Goal: Communication & Community: Ask a question

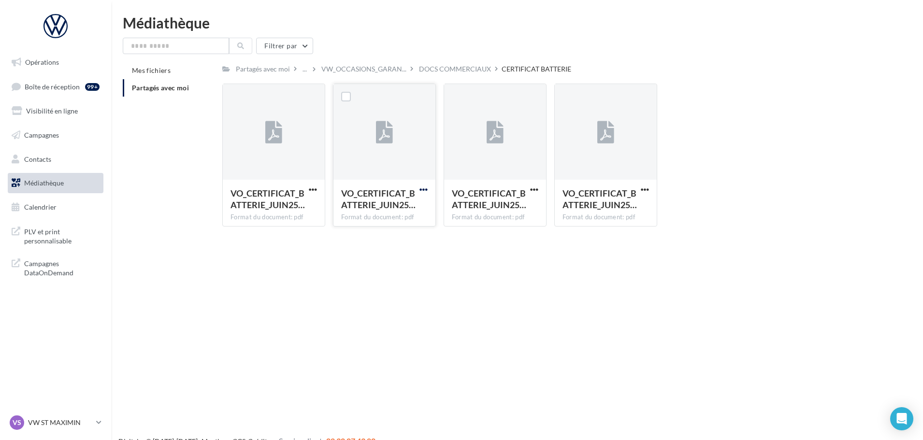
scroll to position [15, 0]
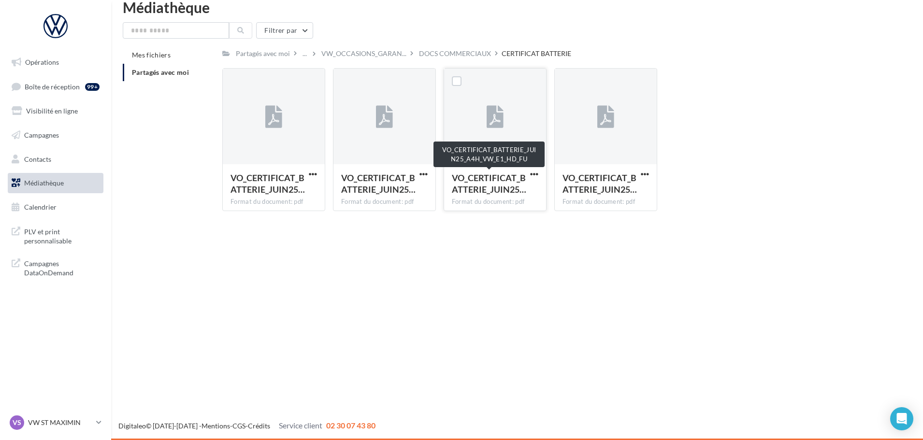
click at [487, 182] on span "VO_CERTIFICAT_BATTERIE_JUIN25…" at bounding box center [489, 184] width 74 height 22
click at [461, 84] on label at bounding box center [457, 81] width 10 height 10
click at [168, 72] on span "Partagés avec moi" at bounding box center [160, 72] width 57 height 8
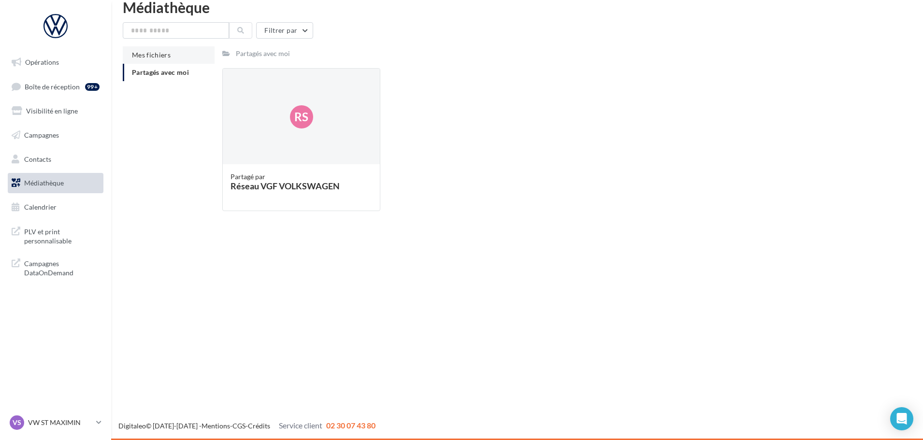
click at [159, 57] on span "Mes fichiers" at bounding box center [151, 55] width 39 height 8
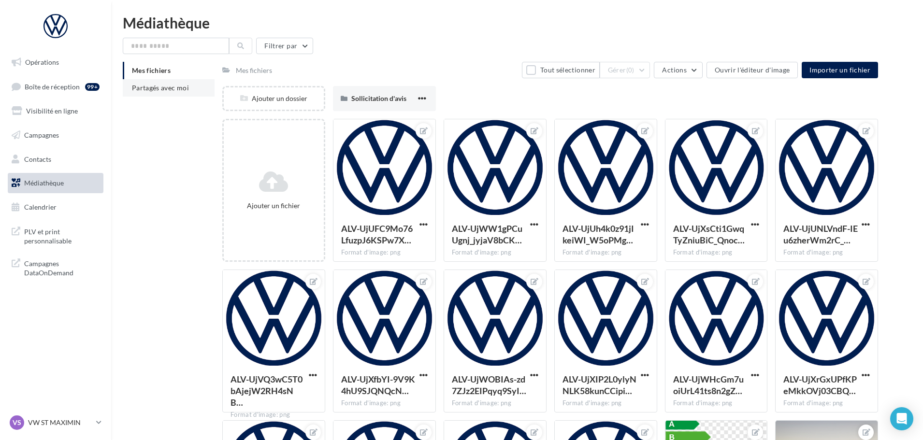
click at [184, 93] on li "Partagés avec moi" at bounding box center [169, 87] width 92 height 17
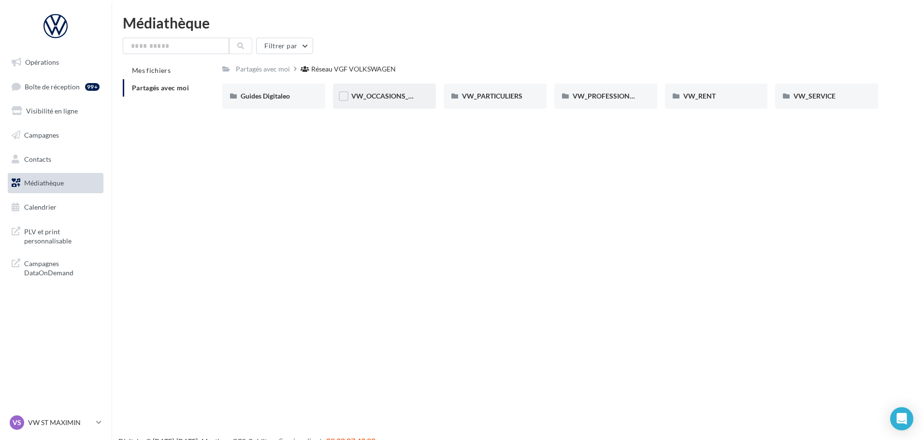
click at [372, 101] on div "VW_OCCASIONS_GARANTIES" at bounding box center [384, 96] width 66 height 10
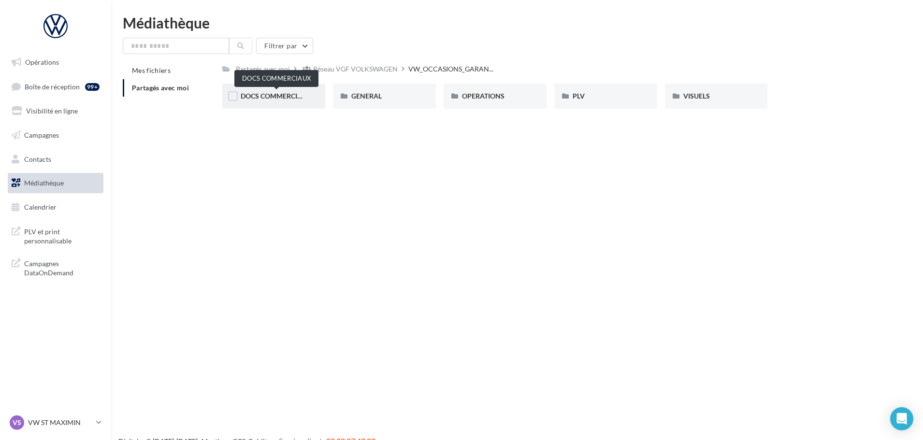
click at [252, 94] on span "DOCS COMMERCIAUX" at bounding box center [276, 96] width 71 height 8
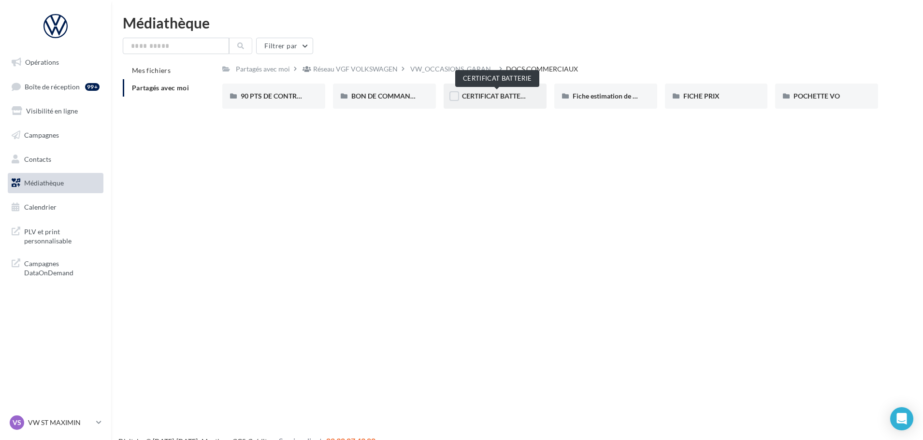
click at [491, 99] on span "CERTIFICAT BATTERIE" at bounding box center [496, 96] width 69 height 8
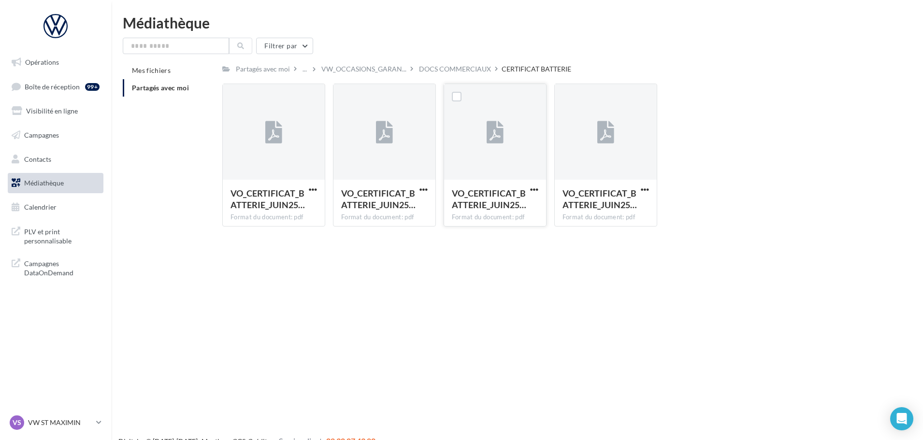
drag, startPoint x: 497, startPoint y: 154, endPoint x: 494, endPoint y: 145, distance: 9.8
click at [518, 154] on div at bounding box center [495, 132] width 102 height 97
click at [454, 98] on label at bounding box center [457, 97] width 10 height 10
click at [482, 193] on span "VO_CERTIFICAT_BATTERIE_JUIN25…" at bounding box center [489, 199] width 74 height 22
click at [896, 423] on div "Open Intercom Messenger" at bounding box center [903, 420] width 26 height 26
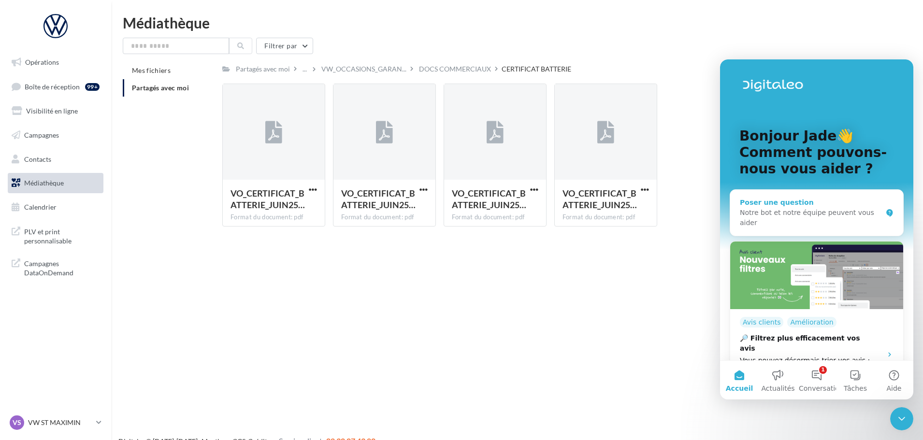
click at [815, 193] on div "Poser une question Notre bot et notre équipe peuvent vous aider" at bounding box center [816, 213] width 173 height 46
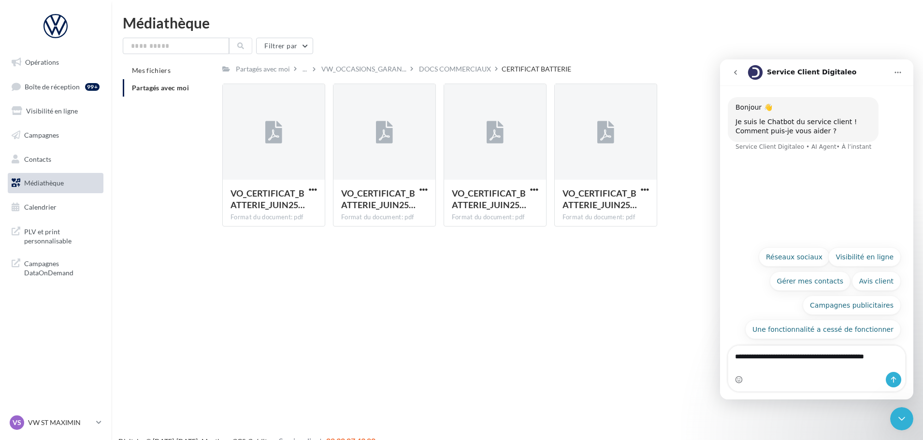
click at [807, 358] on textarea "**********" at bounding box center [817, 359] width 177 height 26
type textarea "**********"
click at [895, 380] on icon "Envoyer un message…" at bounding box center [894, 380] width 8 height 8
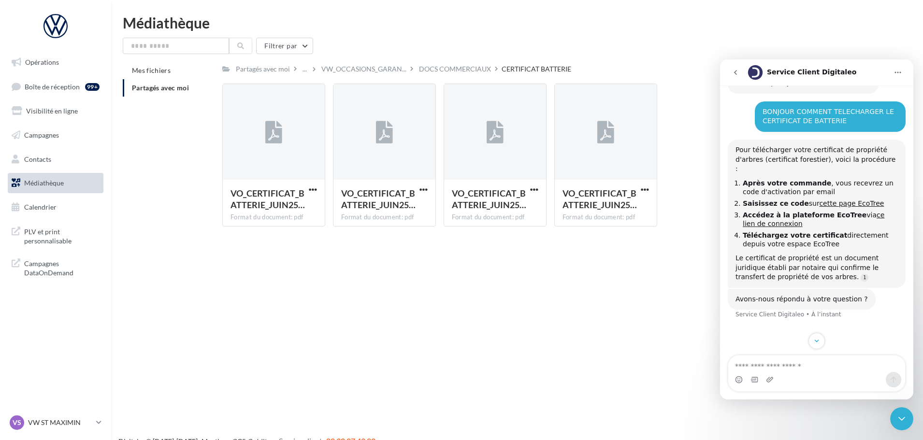
scroll to position [67, 0]
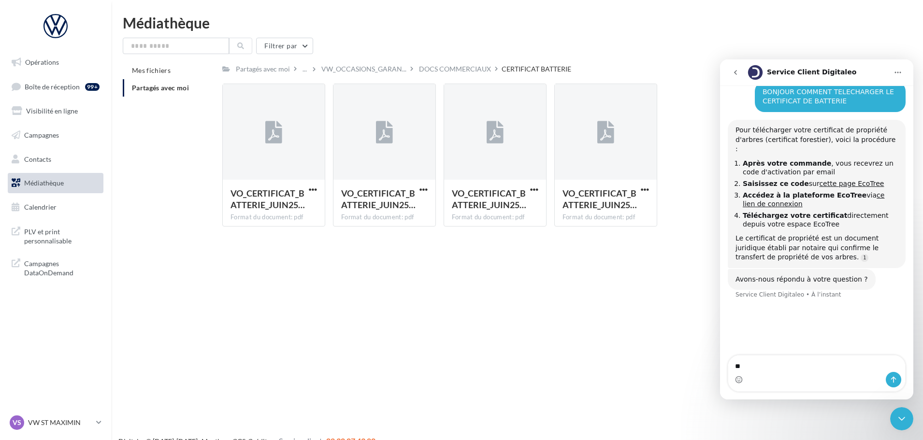
type textarea "***"
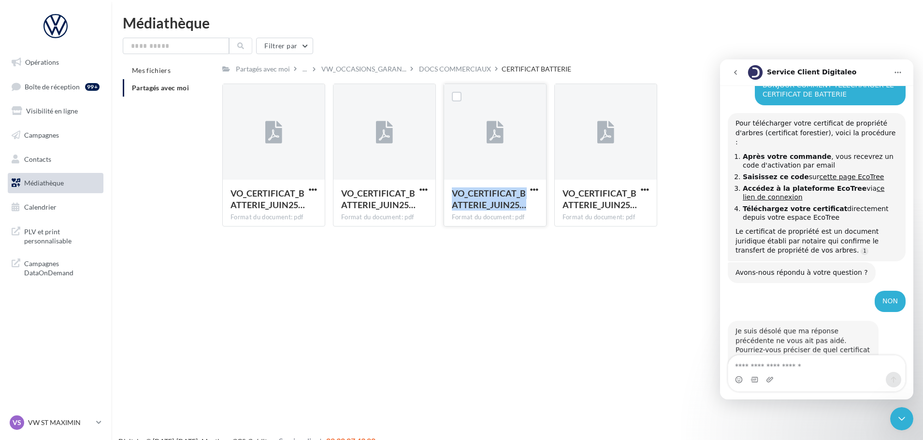
drag, startPoint x: 454, startPoint y: 197, endPoint x: 514, endPoint y: 208, distance: 61.1
click at [532, 212] on div "VO_CERTIFICAT_BATTERIE_JUIN25…" at bounding box center [495, 201] width 87 height 26
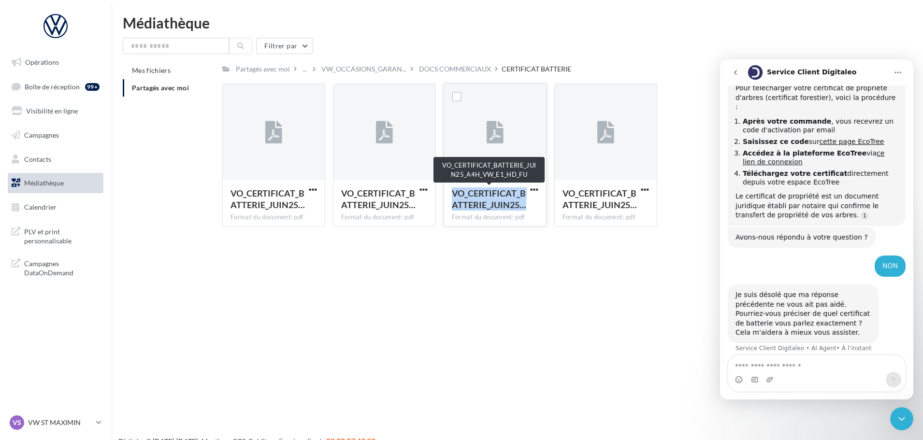
copy span "VO_CERTIFICAT_BATTERIE_JUIN25…"
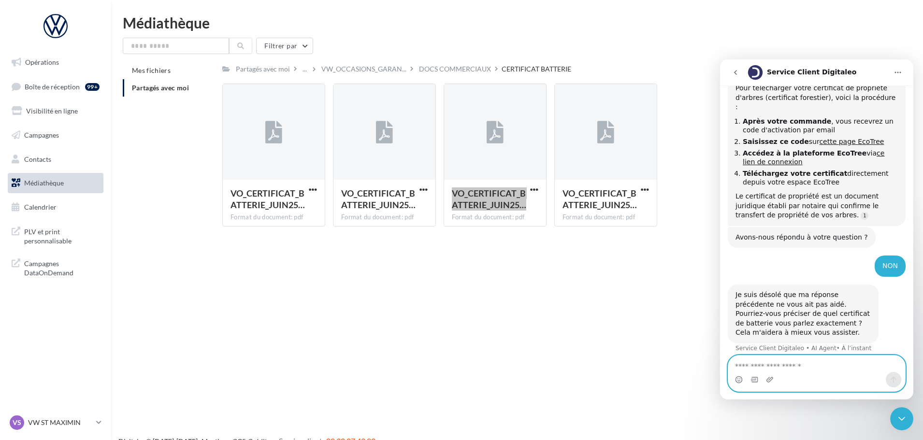
click at [775, 360] on textarea "Envoyer un message..." at bounding box center [817, 364] width 177 height 16
paste textarea "**********"
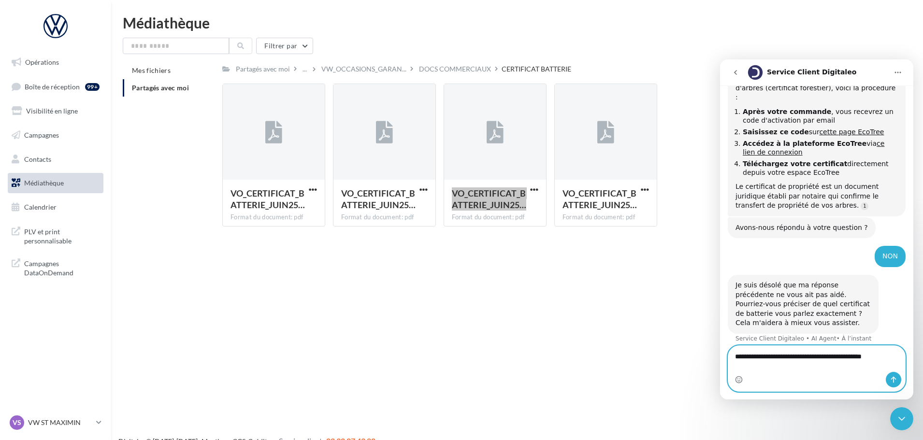
type textarea "**********"
click at [893, 381] on icon "Envoyer un message…" at bounding box center [894, 380] width 8 height 8
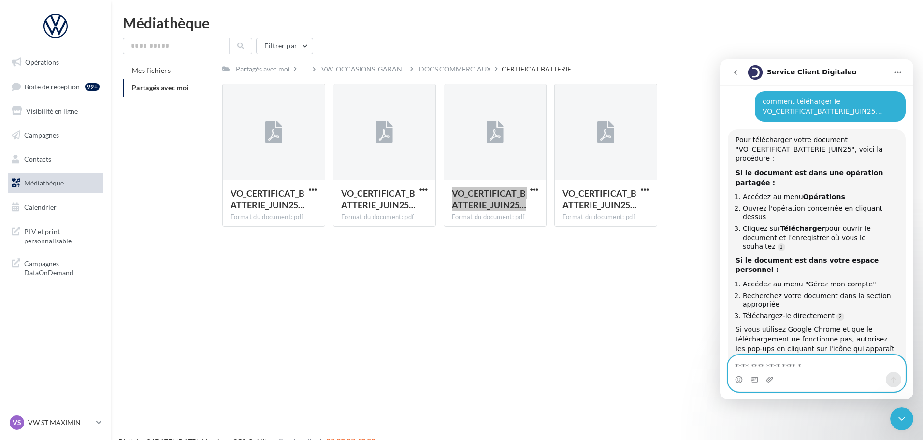
scroll to position [389, 0]
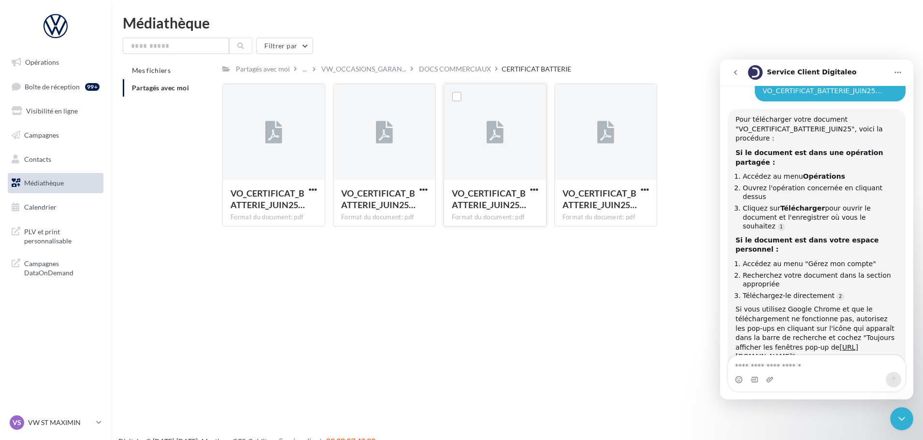
click at [495, 212] on div "VO_CERTIFICAT_BATTERIE_JUIN25…" at bounding box center [489, 201] width 75 height 26
click at [457, 99] on label at bounding box center [457, 97] width 10 height 10
click at [766, 365] on textarea "Envoyer un message..." at bounding box center [817, 364] width 177 height 16
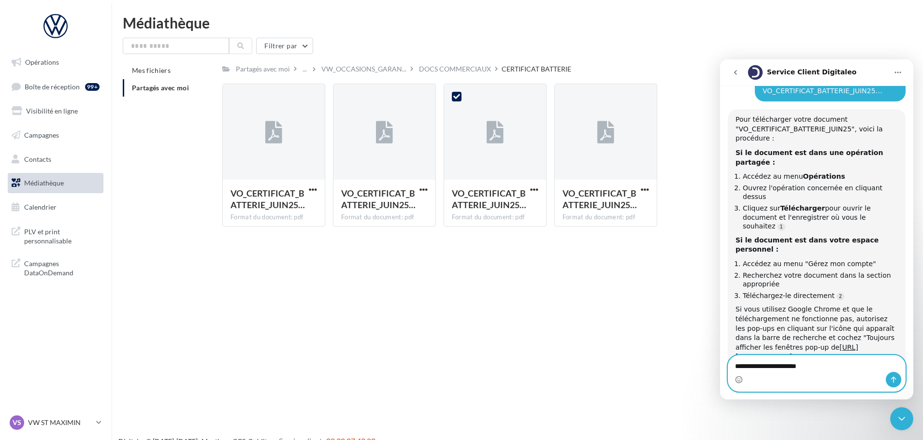
type textarea "**********"
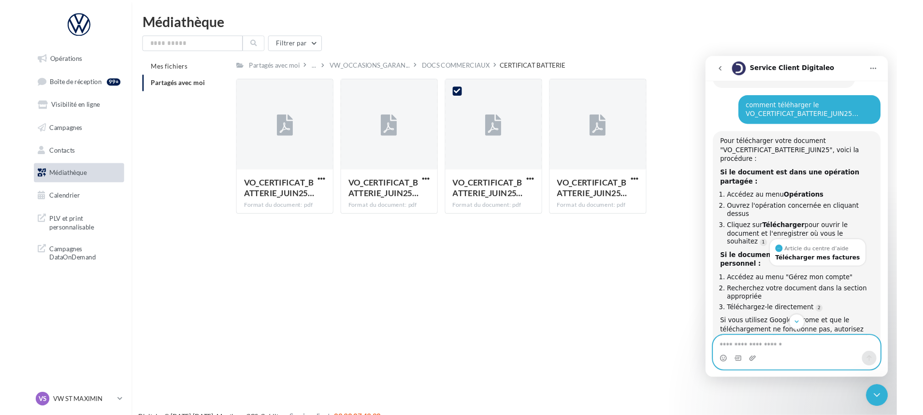
scroll to position [456, 0]
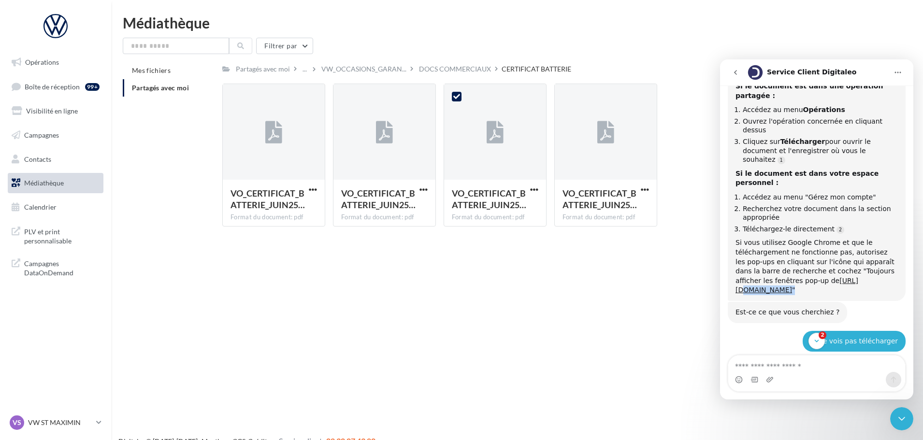
drag, startPoint x: 875, startPoint y: 238, endPoint x: 814, endPoint y: 244, distance: 61.2
click at [814, 244] on div "Pour télécharger votre document "VO_CERTIFICAT_BATTERIE_JUIN25", voici la procé…" at bounding box center [817, 172] width 178 height 259
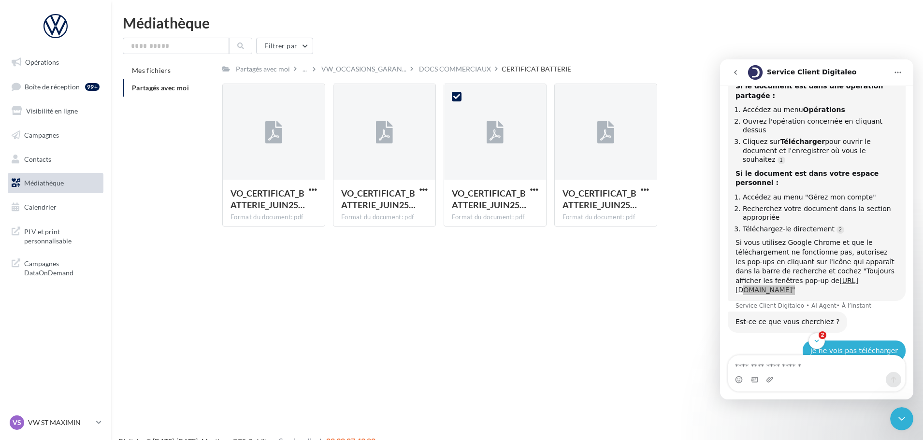
drag, startPoint x: 898, startPoint y: 0, endPoint x: 662, endPoint y: 370, distance: 438.0
click at [662, 370] on div "Opérations Boîte de réception 99+ Visibilité en ligne Campagnes Contacts Médiat…" at bounding box center [461, 235] width 923 height 440
click at [424, 29] on div "Médiathèque" at bounding box center [517, 22] width 789 height 15
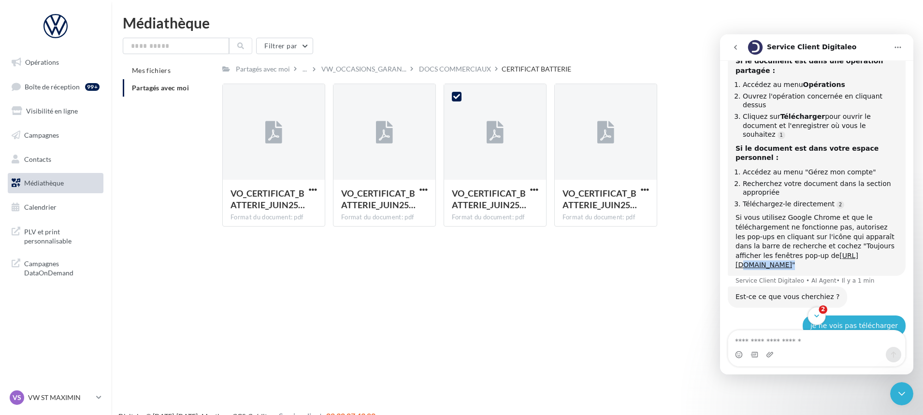
click at [817, 316] on icon "Scroll to bottom" at bounding box center [817, 316] width 9 height 9
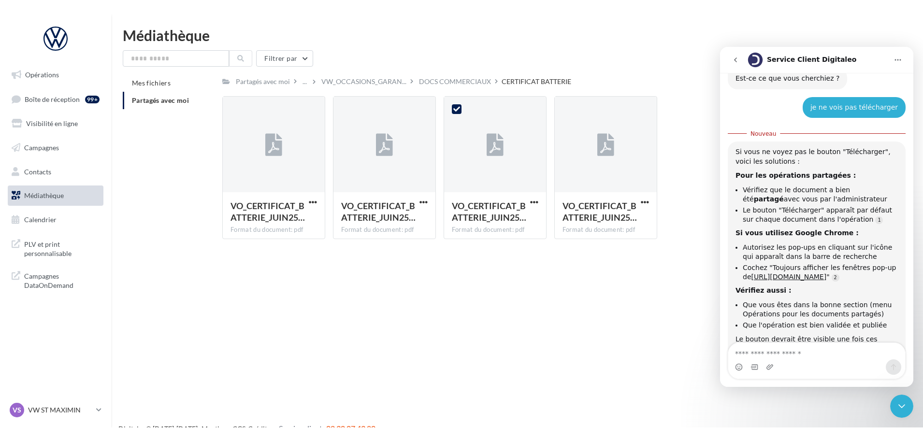
scroll to position [691, 0]
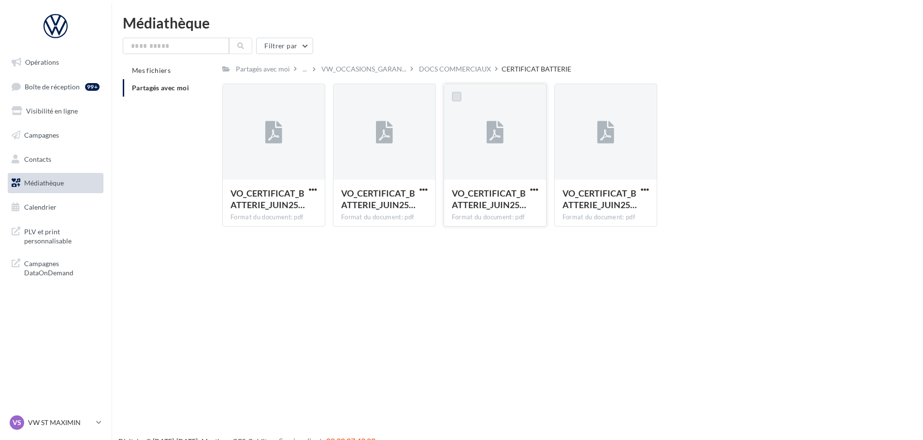
click at [457, 93] on label at bounding box center [457, 97] width 10 height 10
click at [820, 219] on div "VO_CERTIFICAT_BATTERIE_JUIN25… Format du document: pdf VO_CERTIFICAT_BATTERIE_J…" at bounding box center [554, 159] width 664 height 151
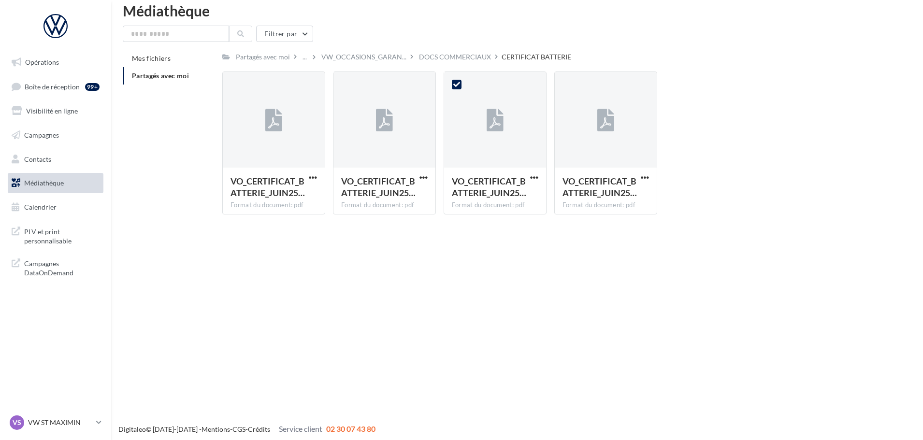
scroll to position [15, 0]
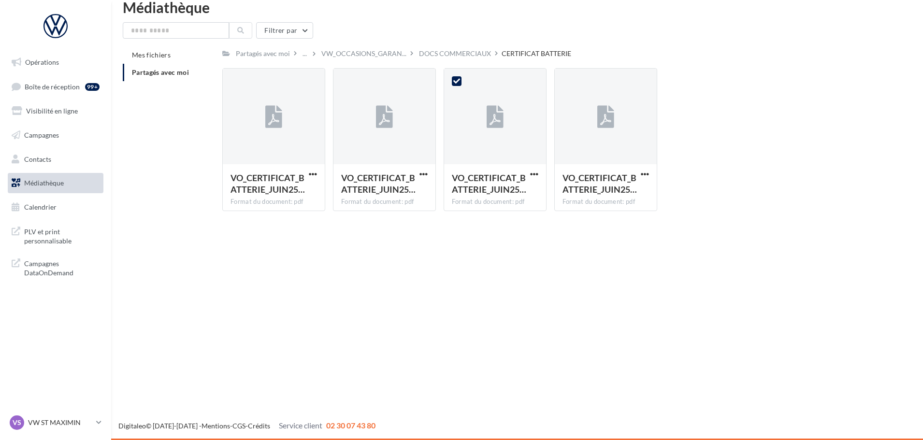
click at [886, 424] on div "Digitaleo © 2015-2025 - Mentions - CGS - Crédits Service client 02 30 07 43 80" at bounding box center [517, 426] width 812 height 11
click at [538, 375] on div "Opérations Boîte de réception 99+ Visibilité en ligne Campagnes Contacts Médiat…" at bounding box center [461, 220] width 923 height 440
click at [475, 81] on div at bounding box center [495, 117] width 102 height 97
click at [455, 80] on label at bounding box center [457, 81] width 10 height 10
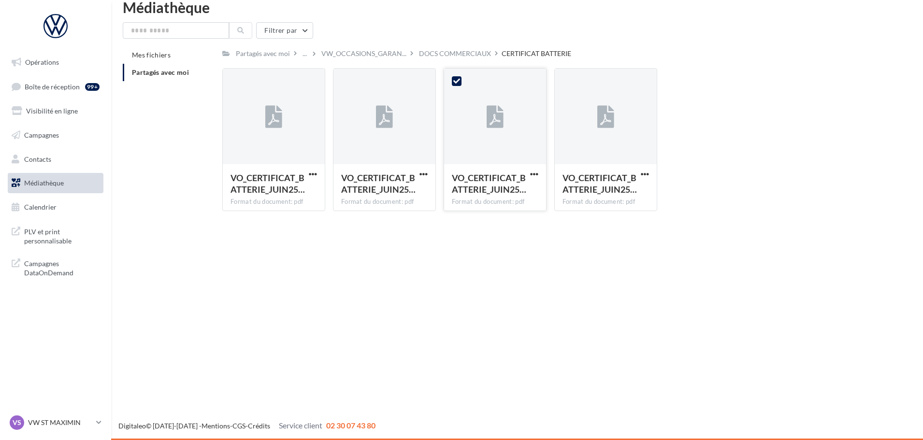
click at [481, 138] on div at bounding box center [495, 117] width 102 height 97
click at [487, 174] on span "VO_CERTIFICAT_BATTERIE_JUIN25…" at bounding box center [489, 184] width 74 height 22
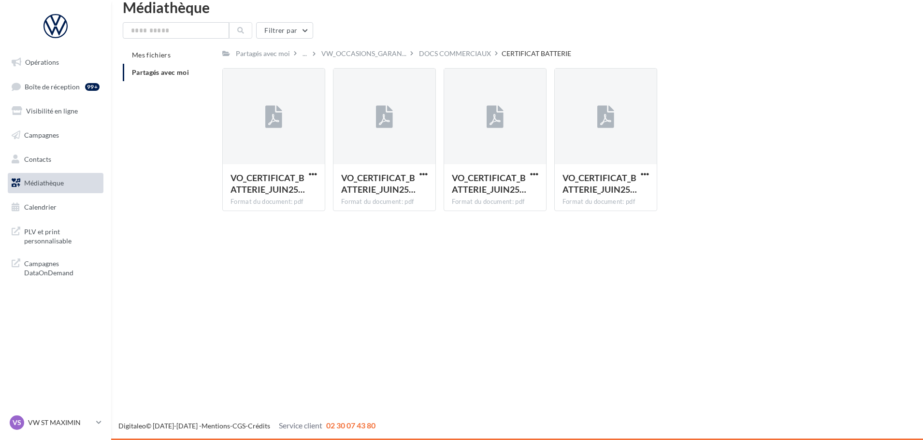
click at [487, 225] on div "Opérations Boîte de réception 99+ Visibilité en ligne Campagnes Contacts Médiat…" at bounding box center [461, 220] width 923 height 440
click at [496, 195] on div "VO_CERTIFICAT_BATTERIE_JUIN25…" at bounding box center [489, 183] width 75 height 23
click at [498, 203] on div "Format du document: pdf" at bounding box center [495, 202] width 87 height 9
click at [497, 203] on div "Format du document: pdf" at bounding box center [495, 202] width 87 height 9
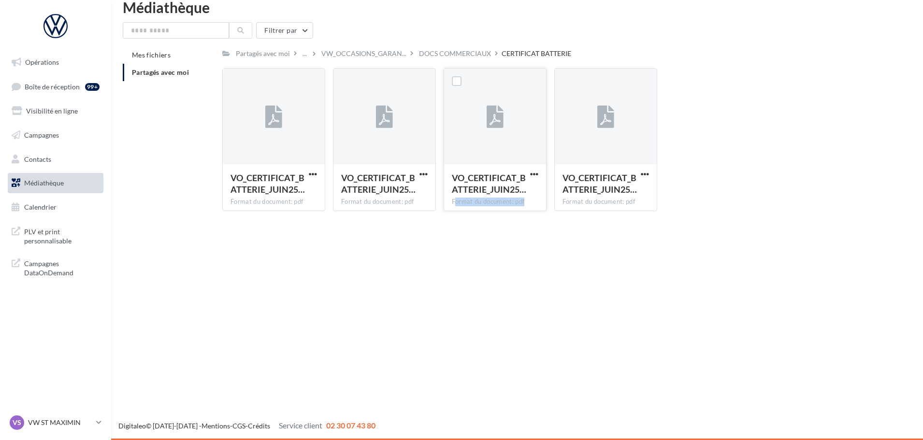
click at [497, 203] on div "Format du document: pdf" at bounding box center [495, 202] width 87 height 9
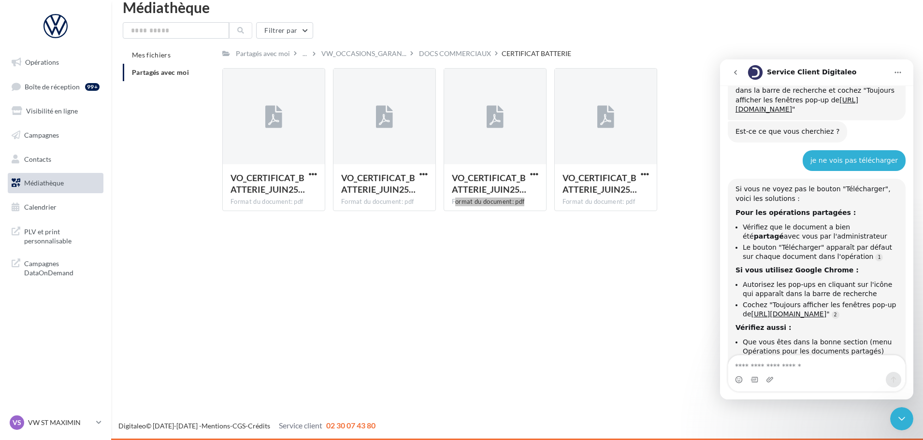
scroll to position [666, 0]
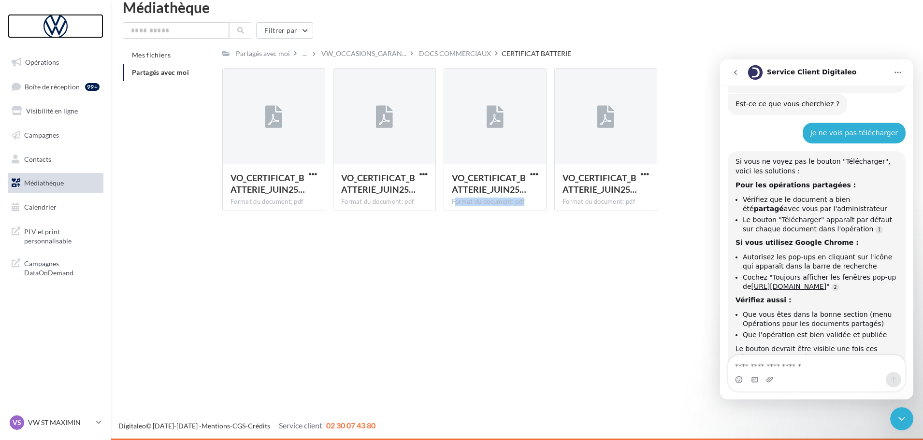
click at [57, 29] on div at bounding box center [55, 26] width 77 height 24
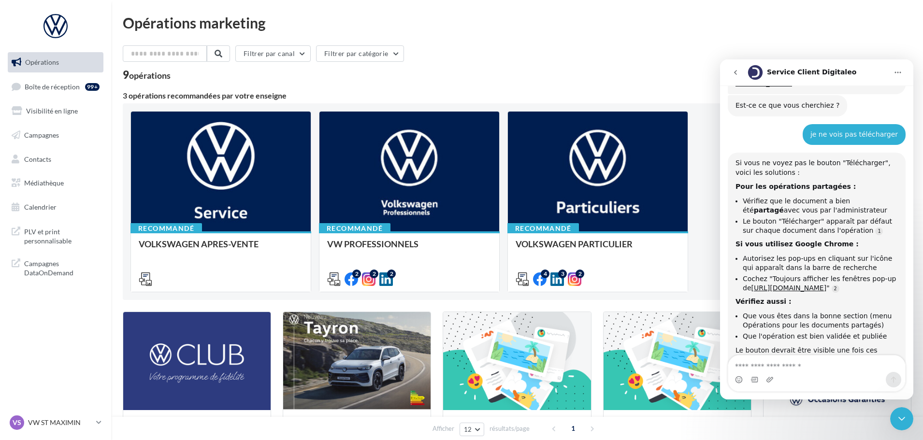
scroll to position [666, 0]
drag, startPoint x: 893, startPoint y: 0, endPoint x: 78, endPoint y: 415, distance: 914.8
click at [78, 415] on link "VS VW ST MAXIMIN vw-stm-mam" at bounding box center [56, 423] width 96 height 18
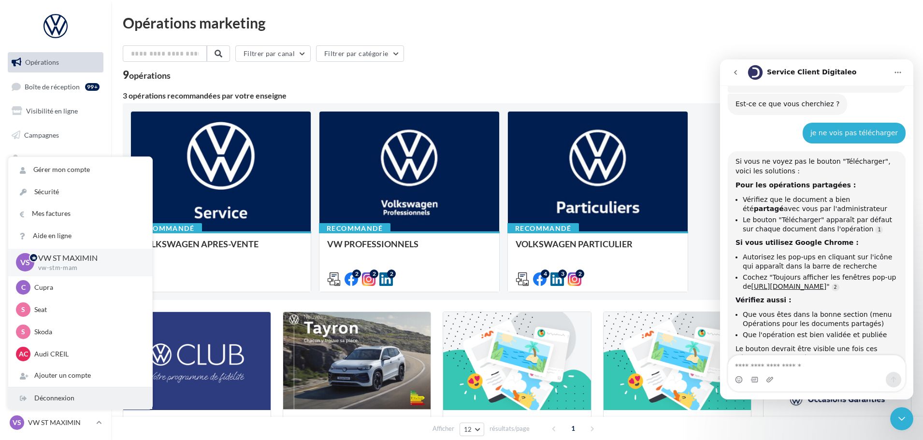
click at [84, 399] on div "Déconnexion" at bounding box center [80, 399] width 144 height 22
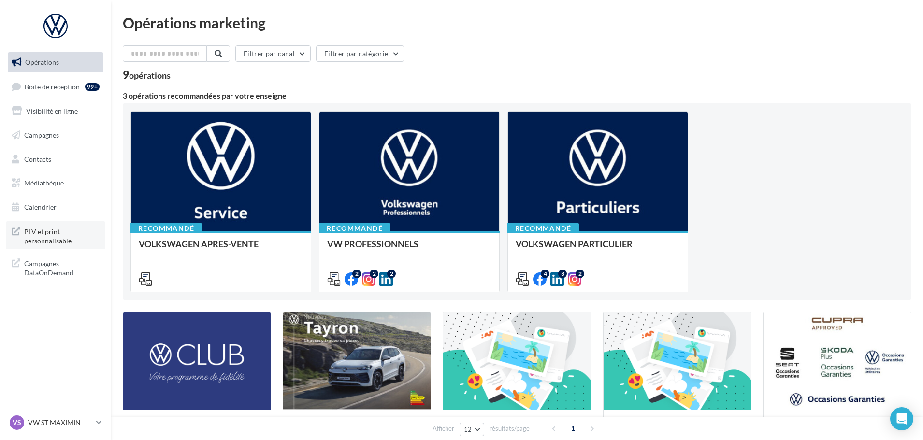
click at [45, 240] on span "PLV et print personnalisable" at bounding box center [61, 235] width 75 height 21
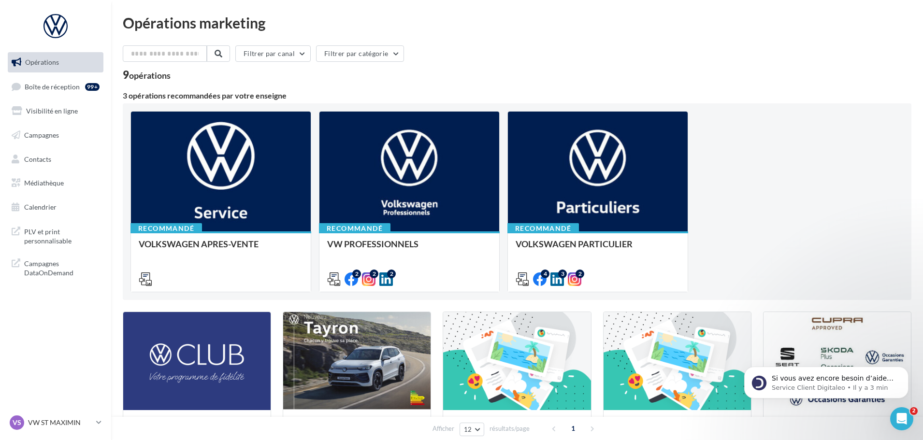
click at [42, 435] on div "VS VW ST MAXIMIN vw-stm-mam" at bounding box center [55, 427] width 111 height 27
click at [51, 417] on div "VS VW ST MAXIMIN vw-stm-mam" at bounding box center [51, 423] width 83 height 15
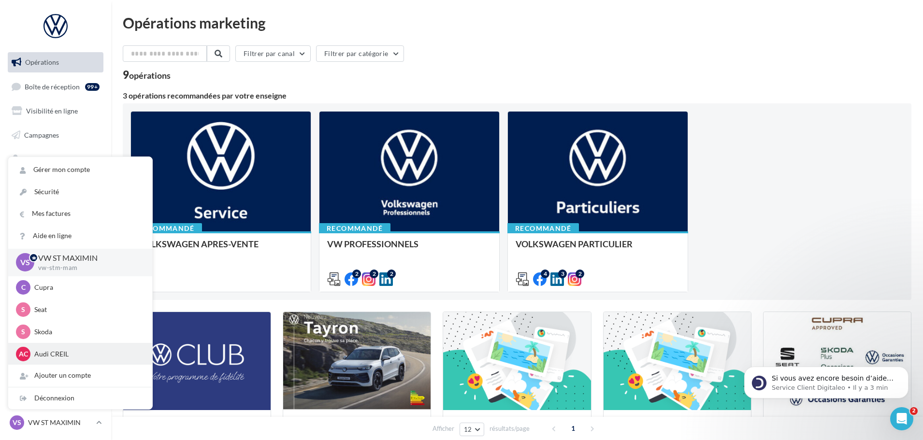
click at [57, 350] on p "Audi CREIL" at bounding box center [87, 355] width 106 height 10
